Goal: Navigation & Orientation: Find specific page/section

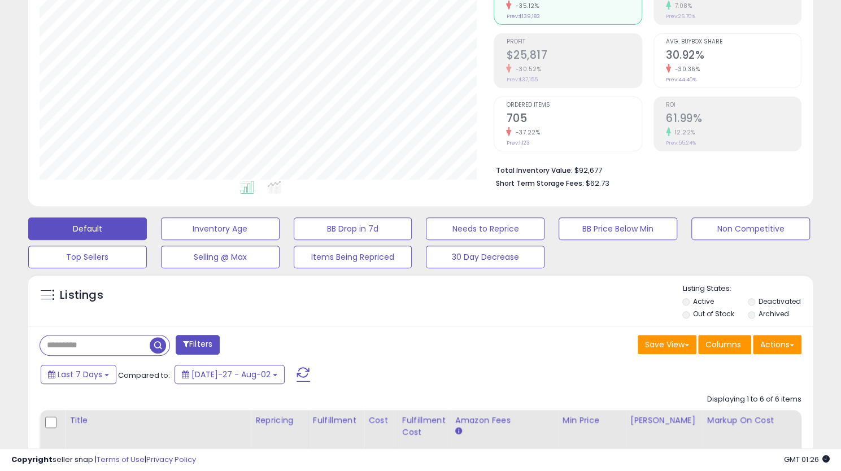
scroll to position [232, 454]
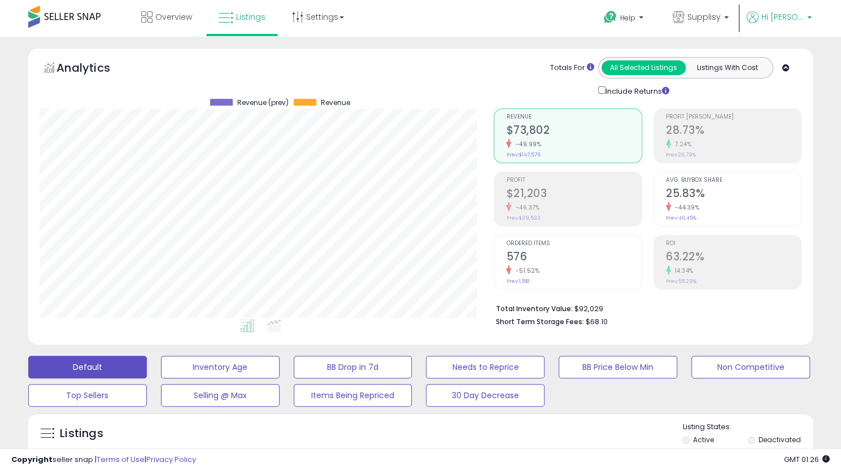
click at [795, 15] on span "Hi [PERSON_NAME]" at bounding box center [782, 16] width 42 height 11
click at [790, 116] on link "Logout" at bounding box center [786, 119] width 25 height 11
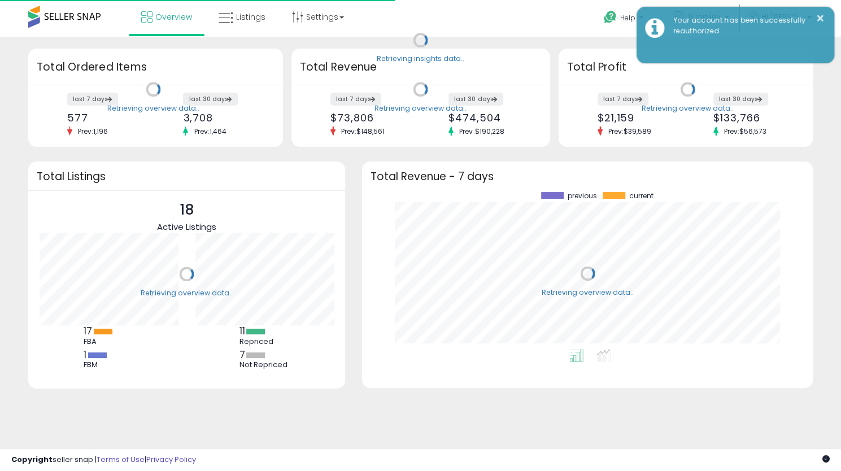
scroll to position [157, 428]
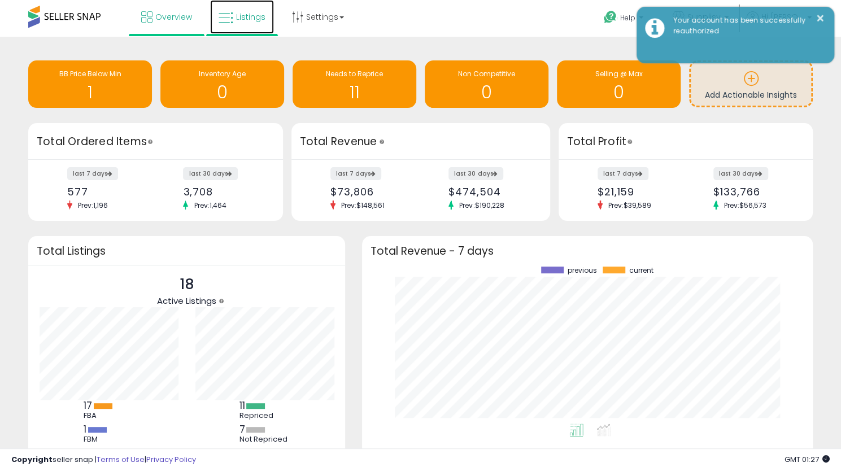
click at [244, 16] on span "Listings" at bounding box center [250, 16] width 29 height 11
